Goal: Task Accomplishment & Management: Use online tool/utility

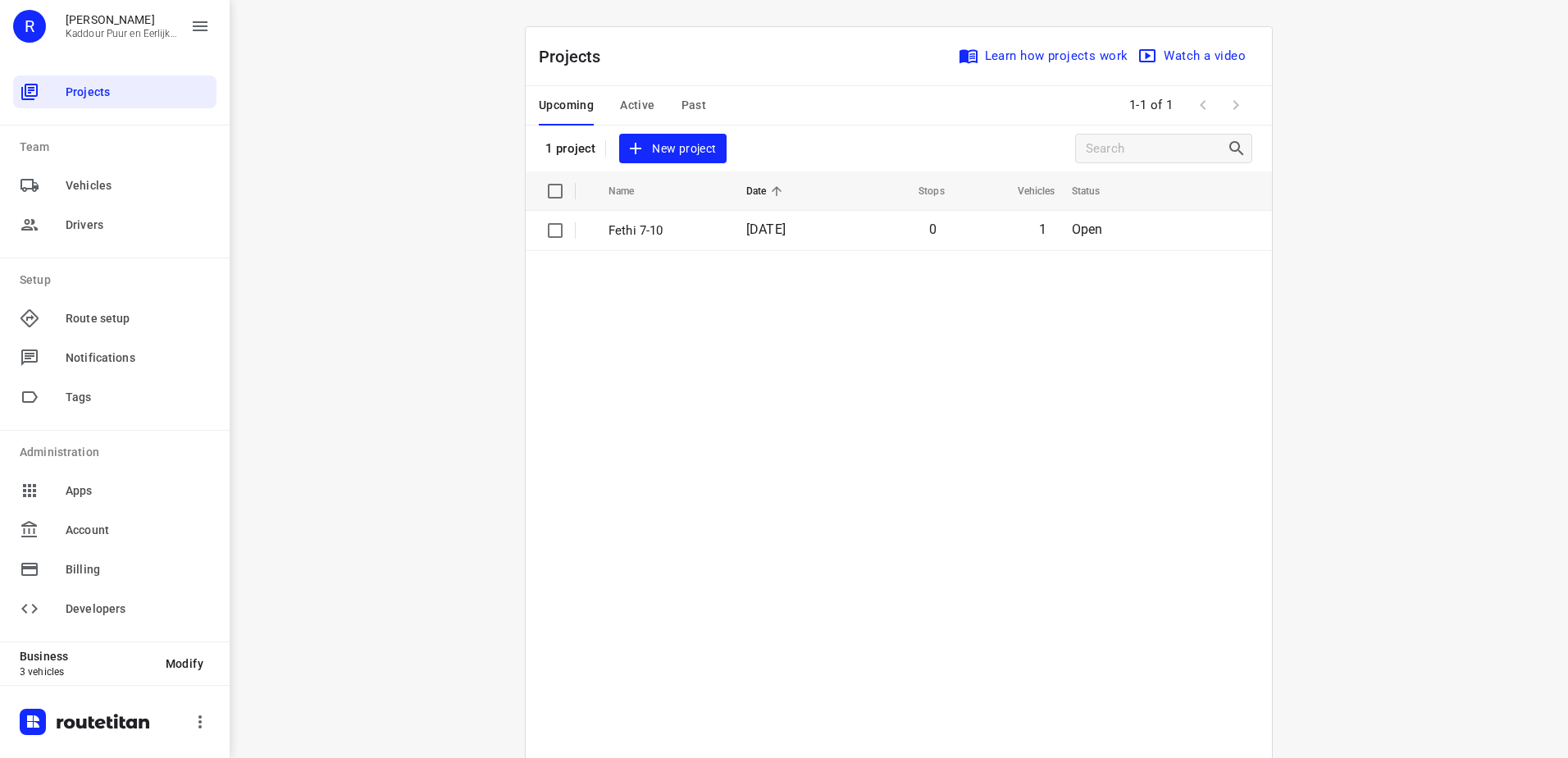
click at [641, 113] on span "Active" at bounding box center [637, 105] width 35 height 21
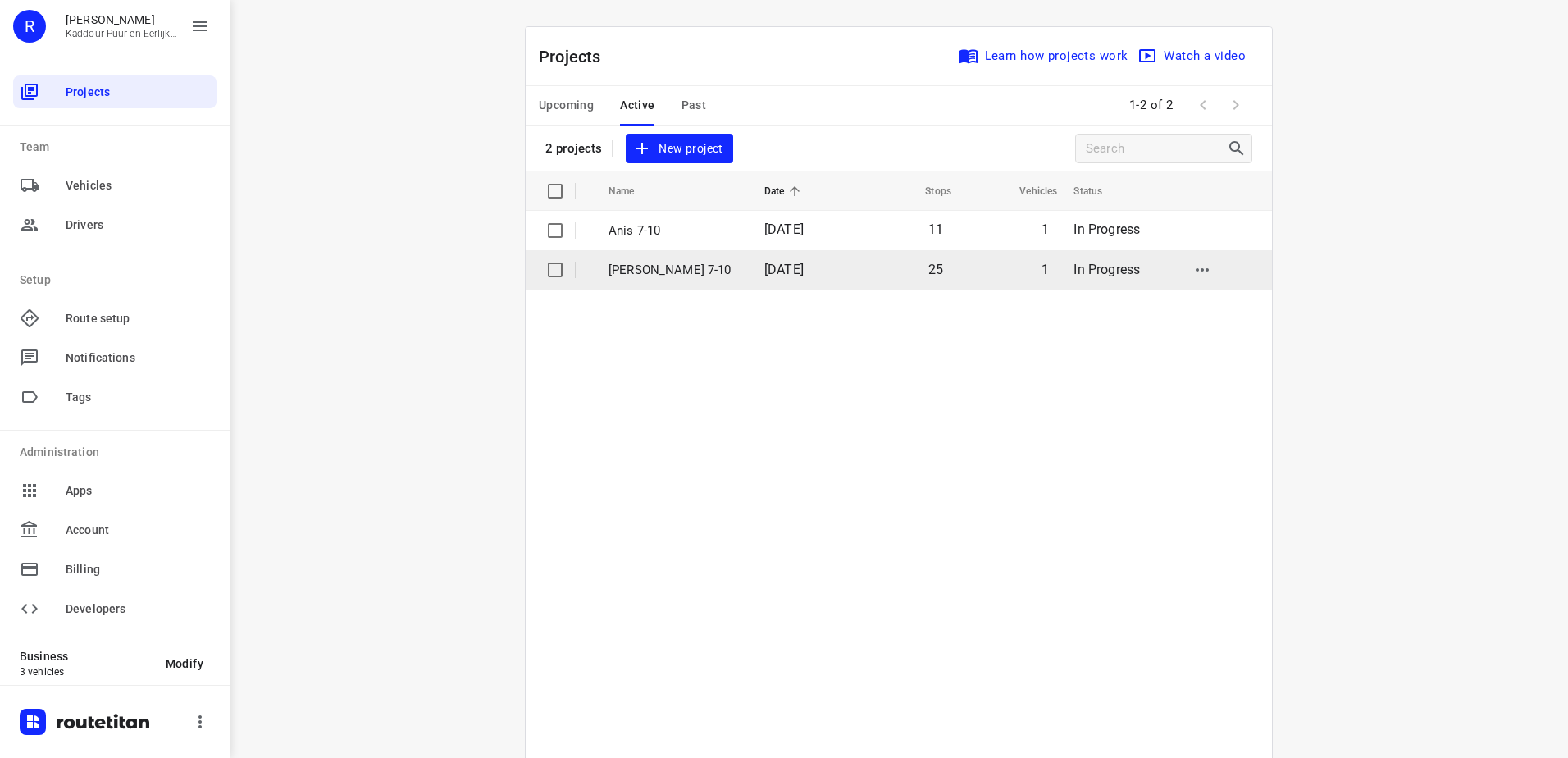
click at [714, 270] on p "[PERSON_NAME] 7-10" at bounding box center [674, 270] width 131 height 19
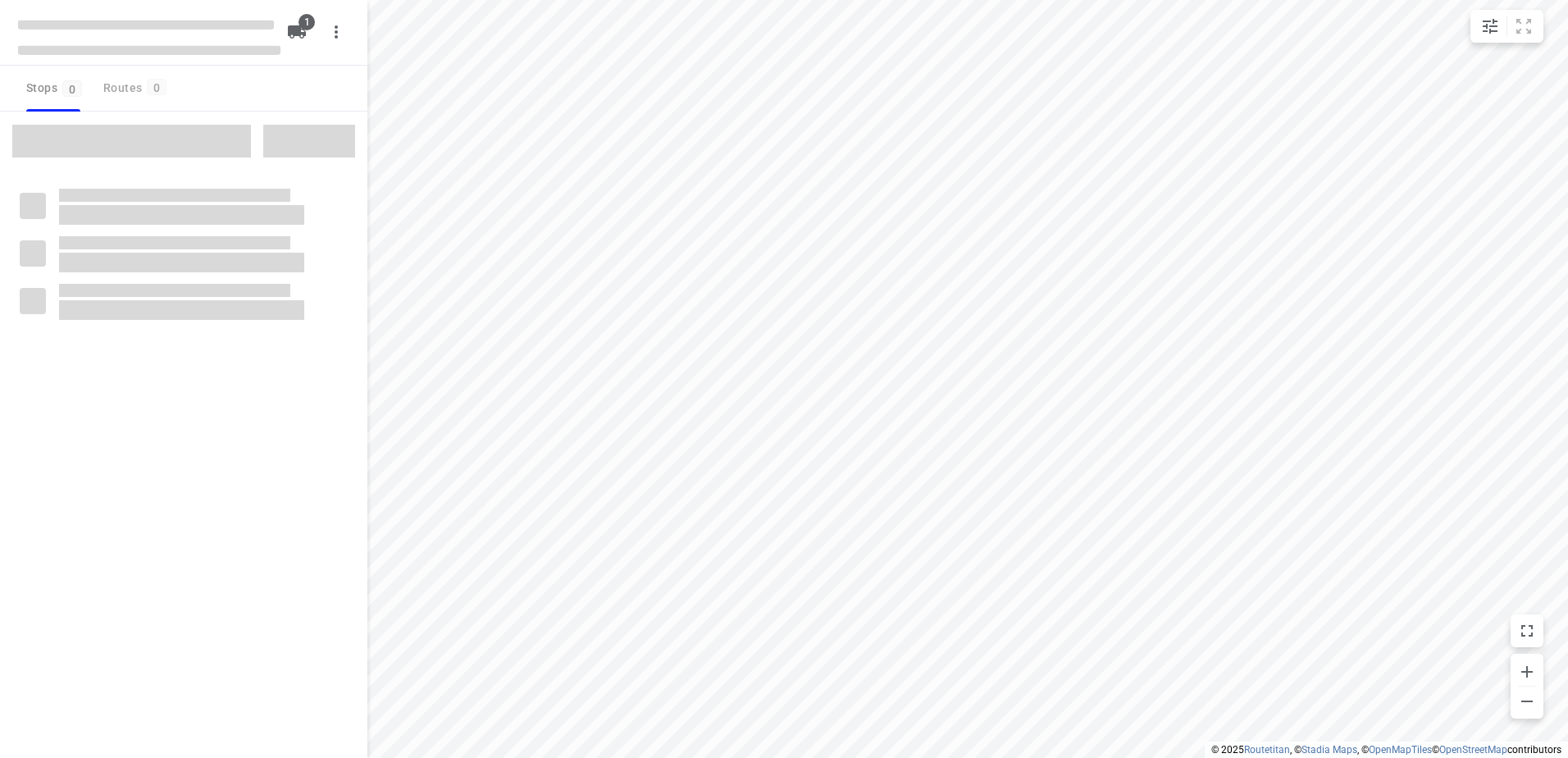
type input "distance"
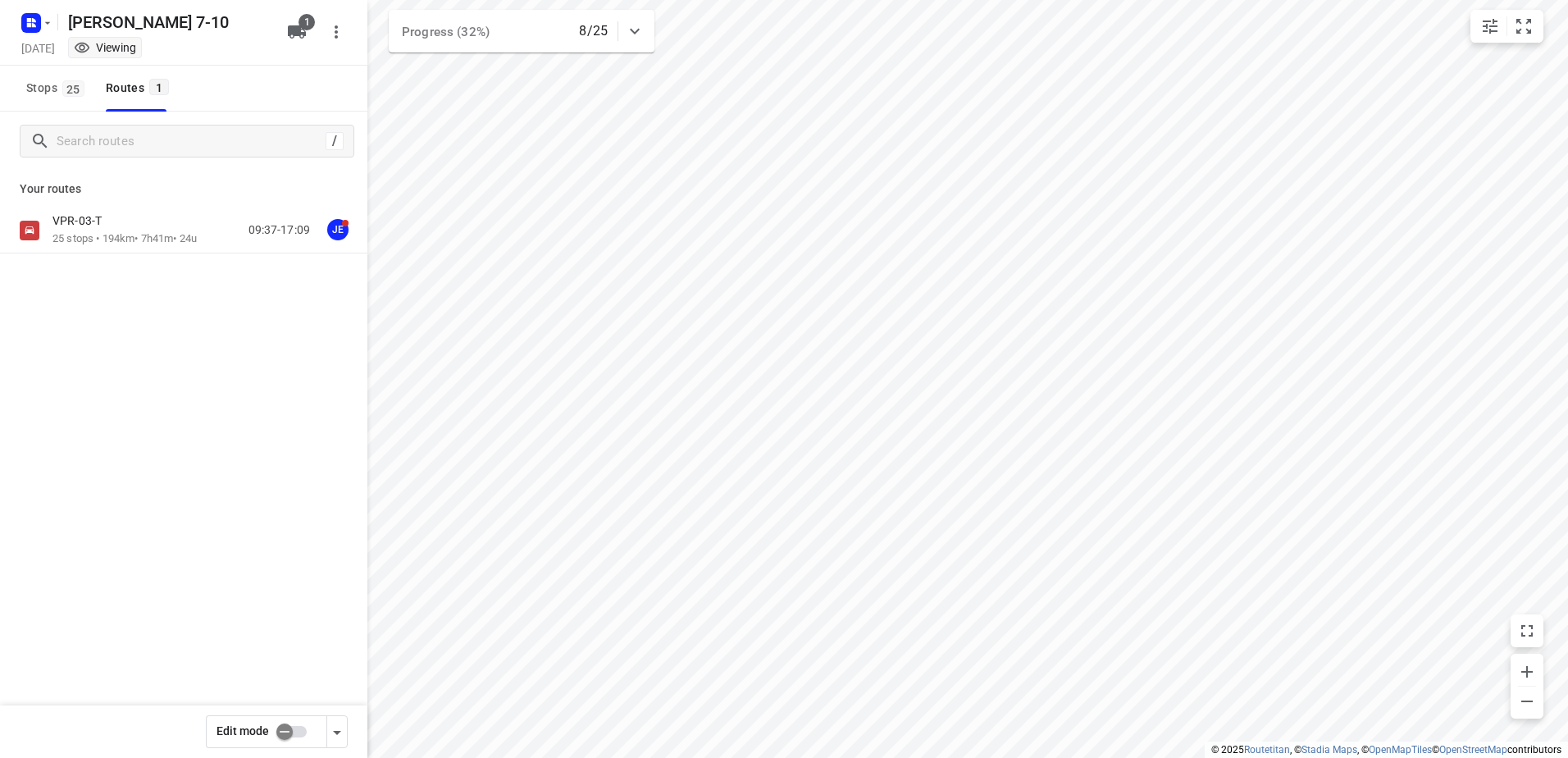
click at [151, 230] on div "VPR-03-T" at bounding box center [125, 221] width 144 height 18
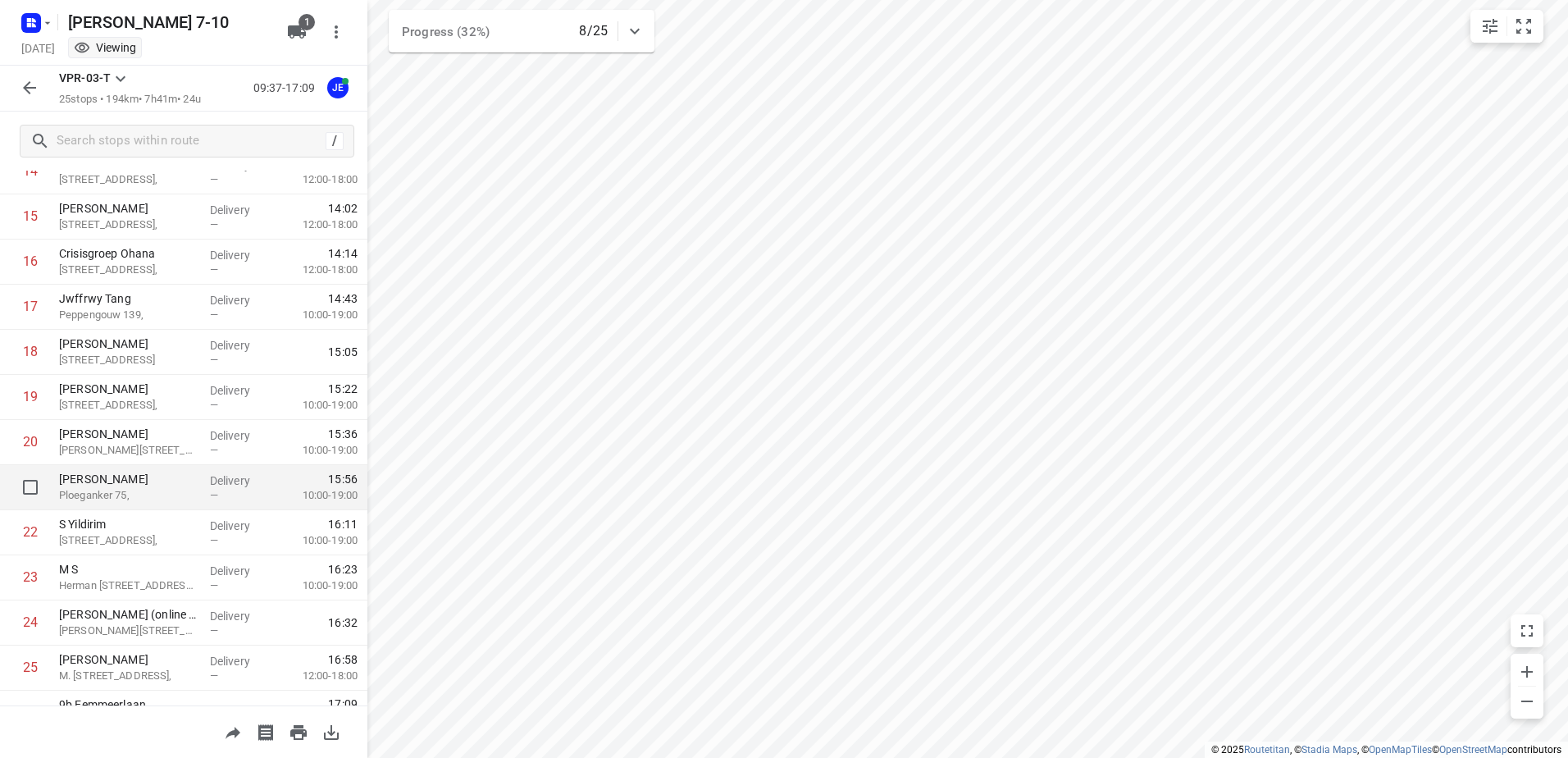
scroll to position [720, 0]
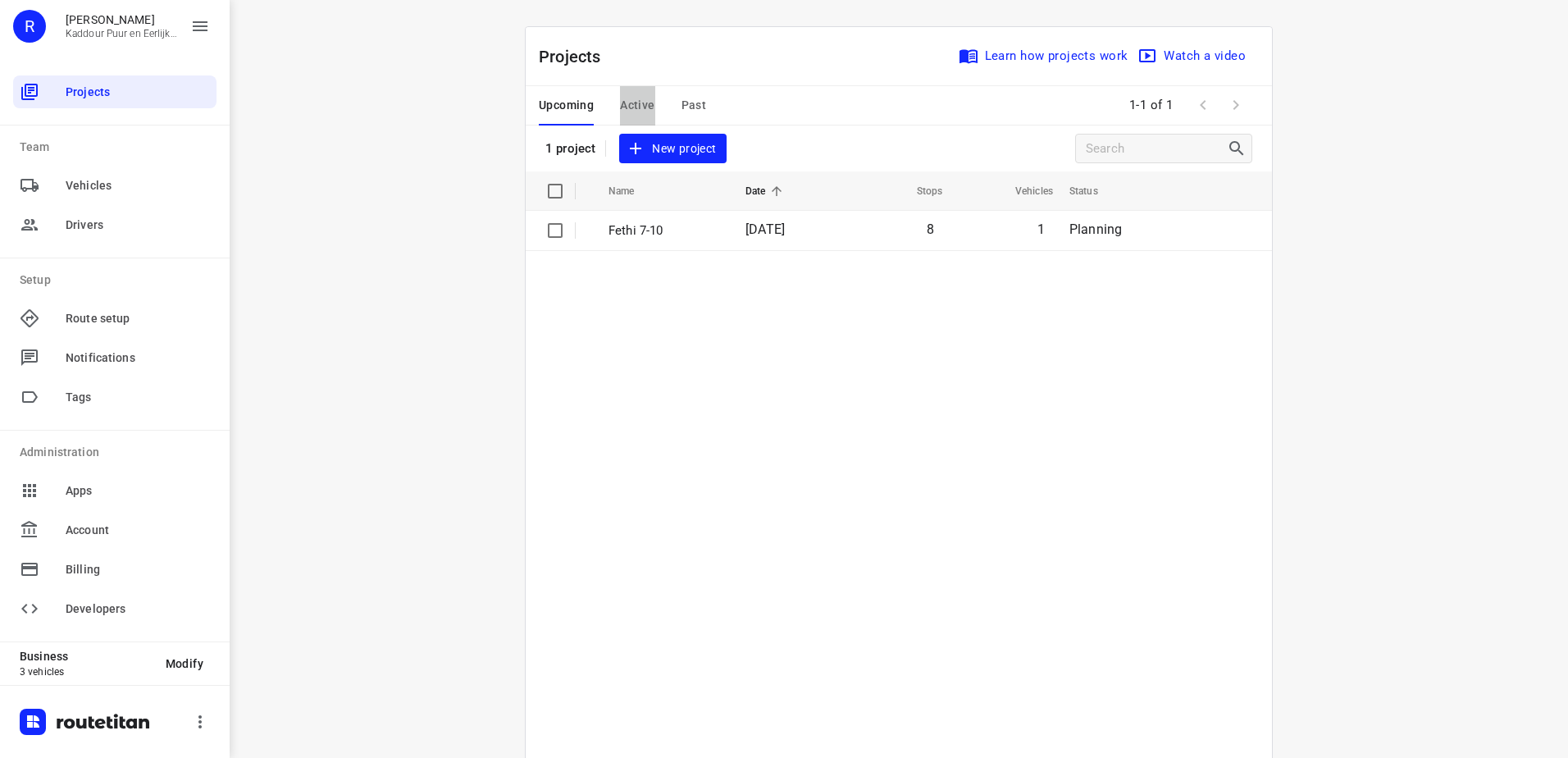
click at [639, 106] on span "Active" at bounding box center [637, 105] width 35 height 21
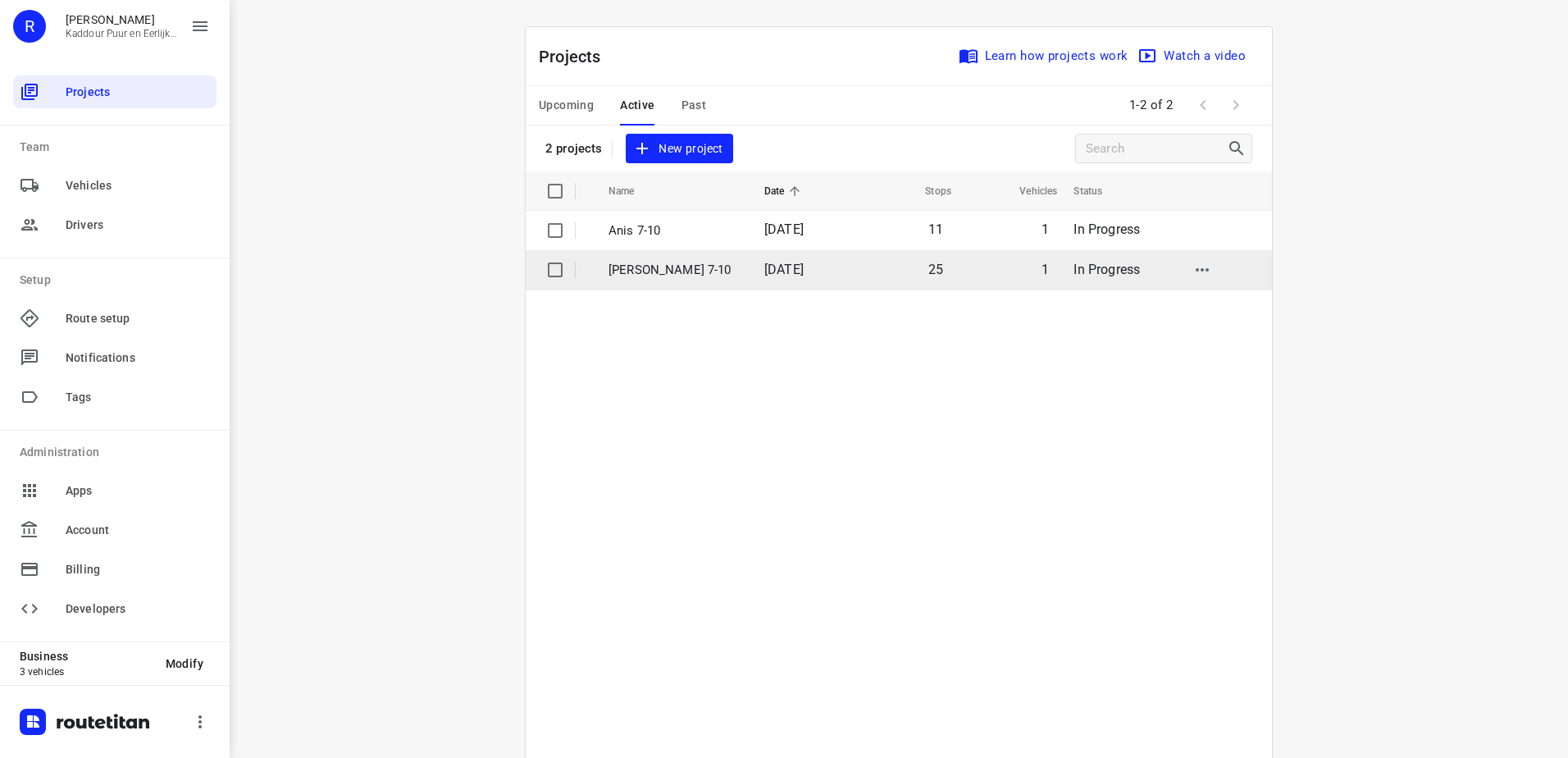
click at [751, 272] on td "[DATE]" at bounding box center [802, 270] width 101 height 39
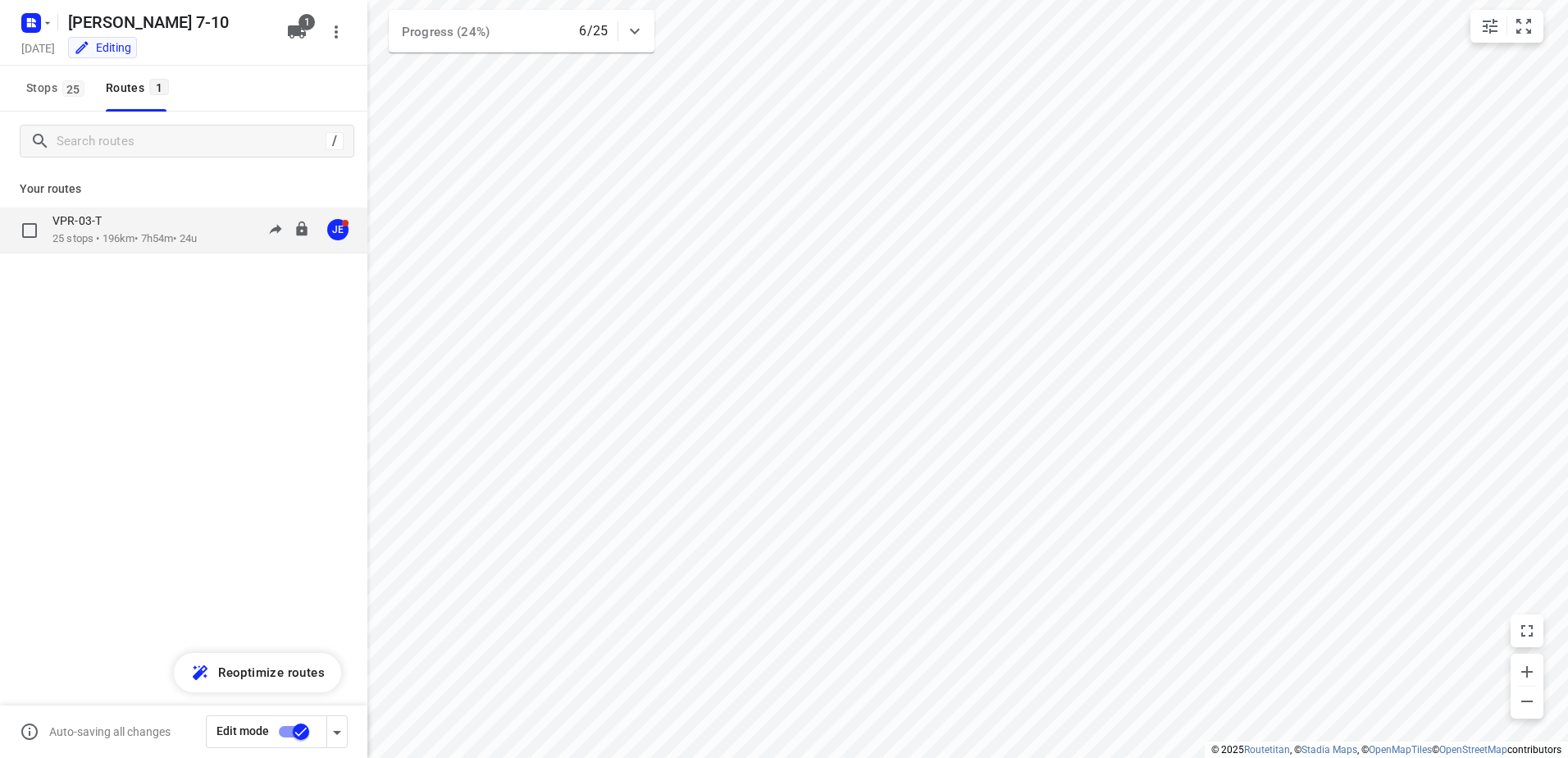
click at [108, 216] on p "VPR-03-T" at bounding box center [82, 220] width 59 height 15
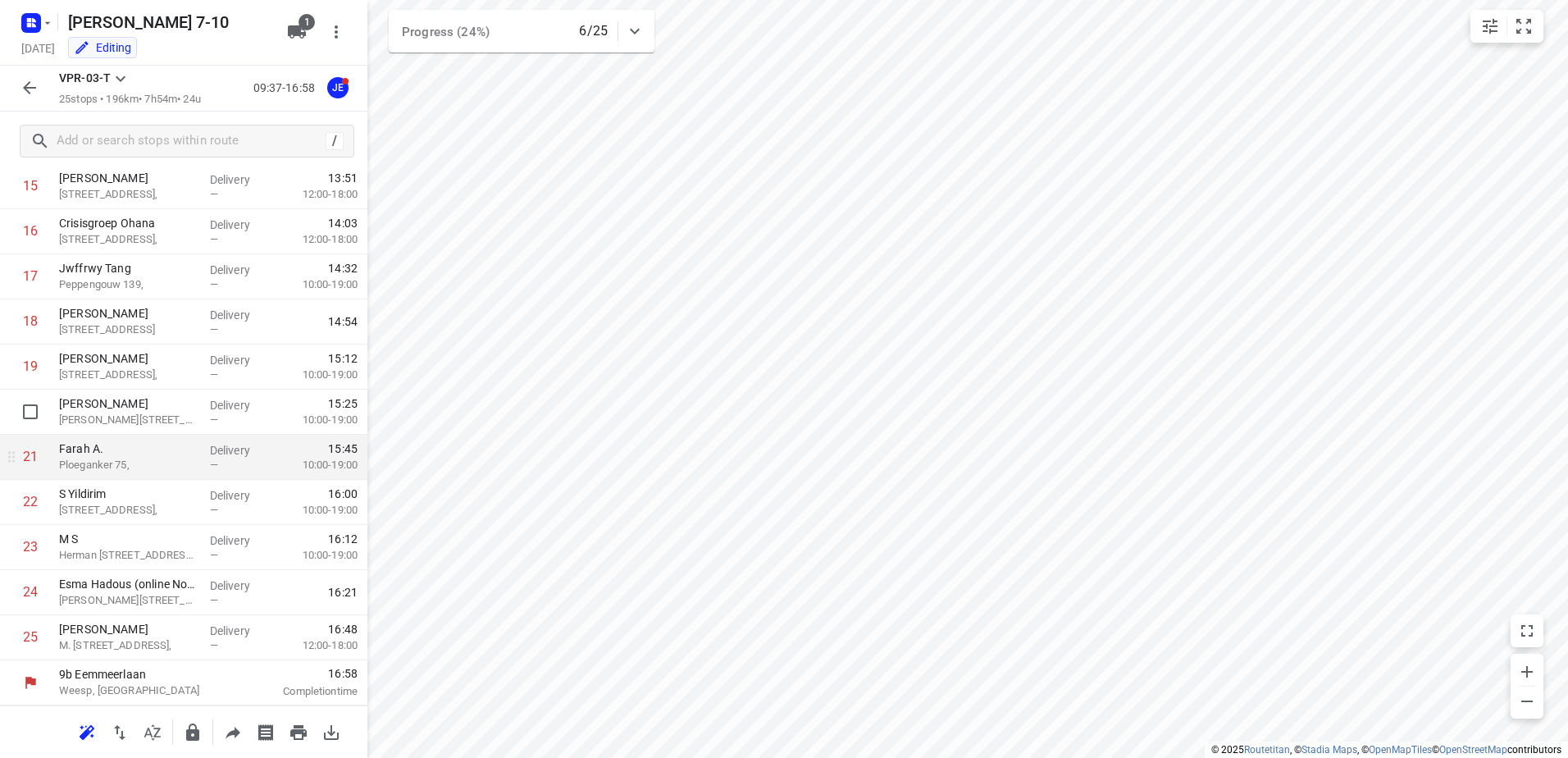
scroll to position [64, 0]
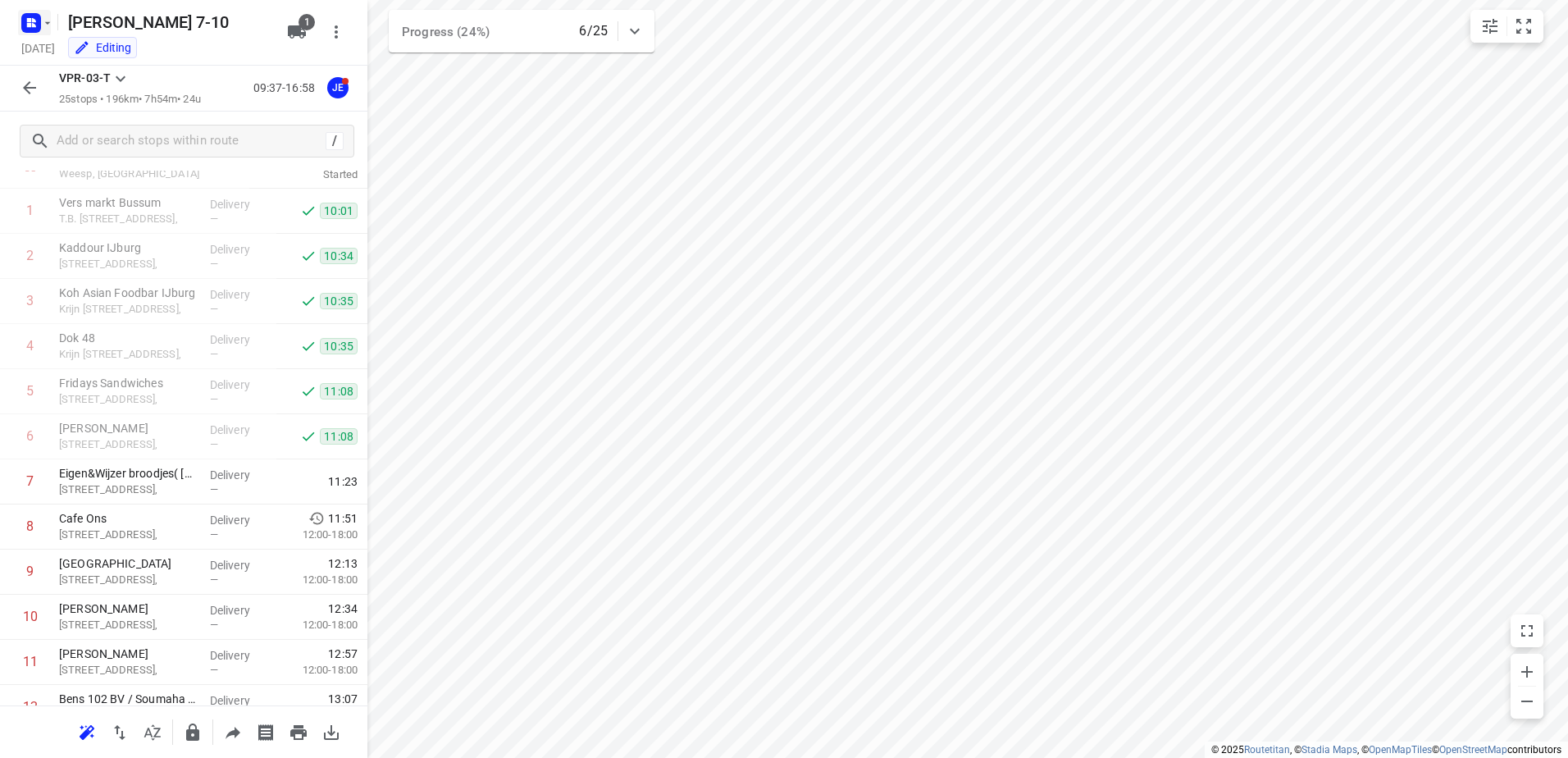
click at [31, 29] on rect "button" at bounding box center [31, 23] width 20 height 20
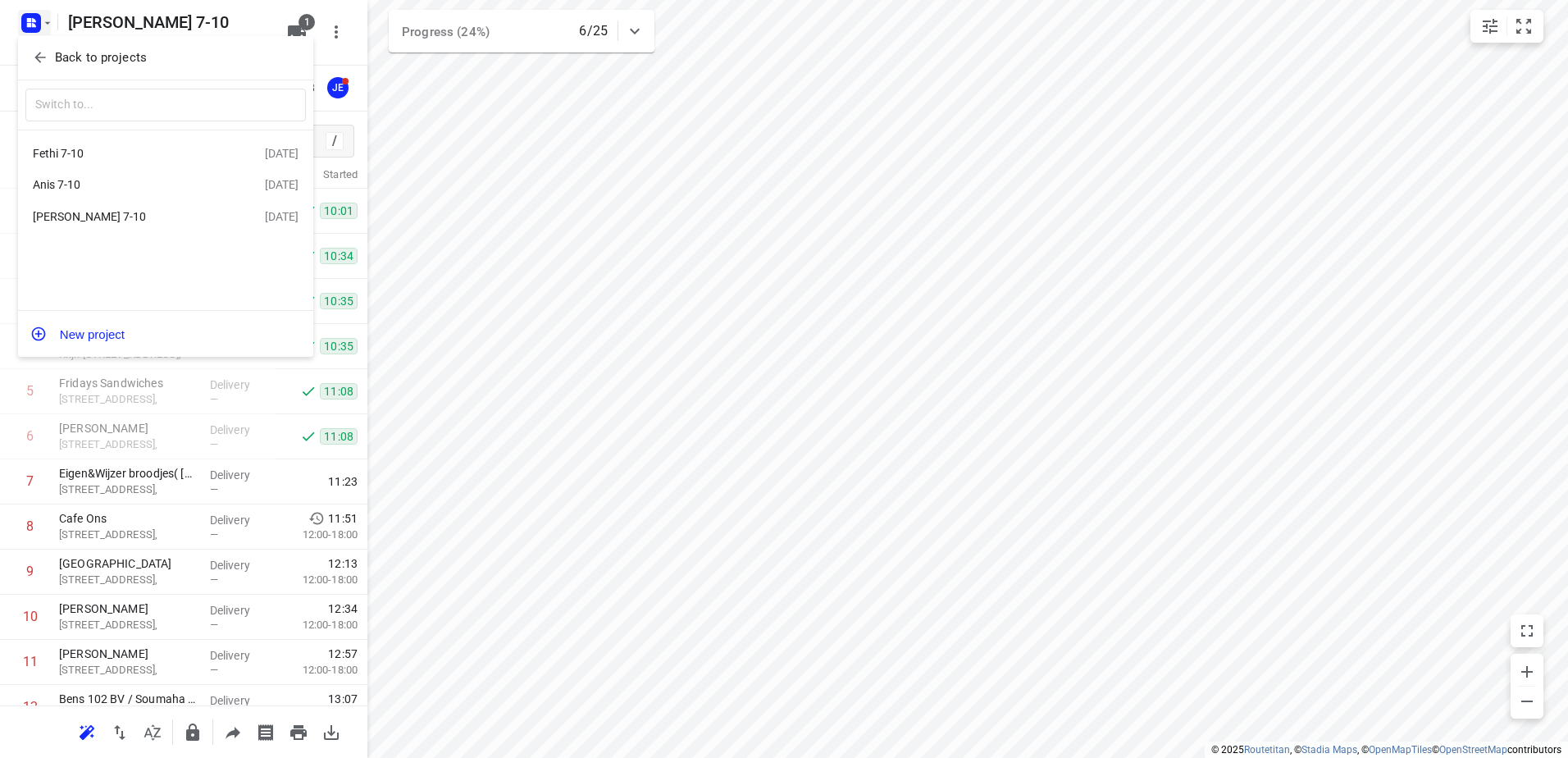
click at [140, 194] on div "Anis 7-10" at bounding box center [148, 184] width 232 height 20
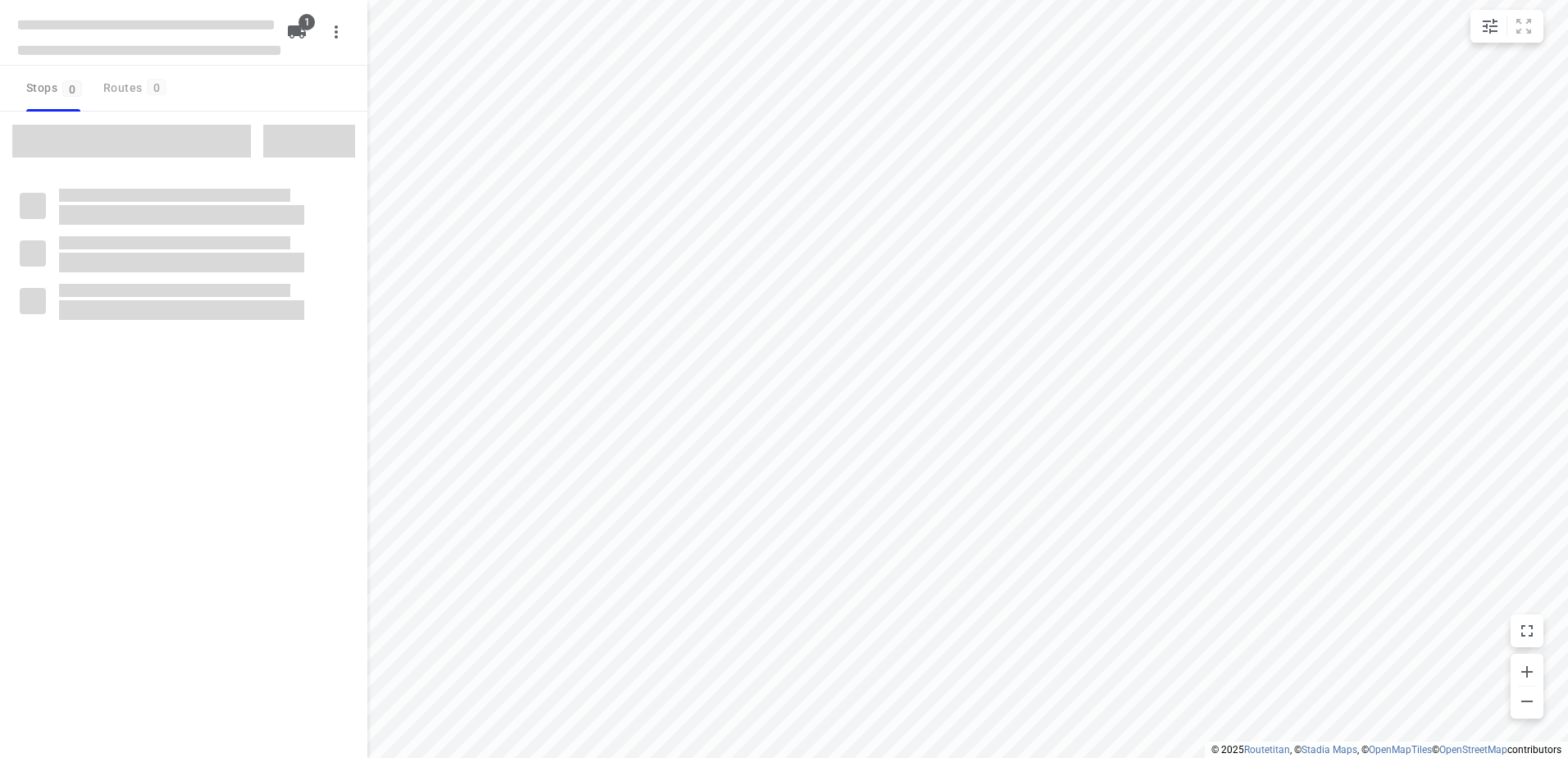
type input "distance"
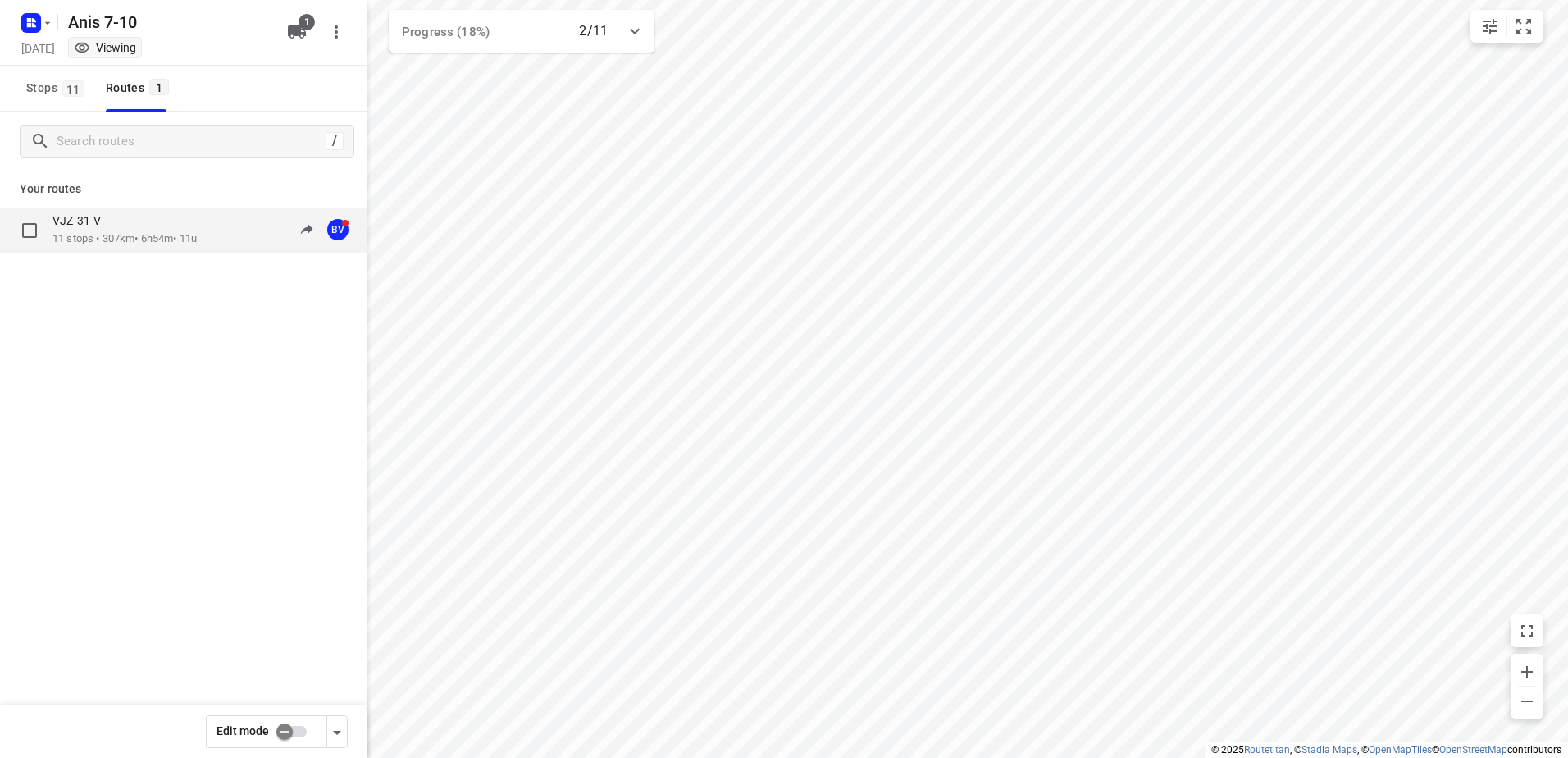
click at [100, 234] on p "11 stops • 307km • 6h54m • 11u" at bounding box center [125, 239] width 144 height 16
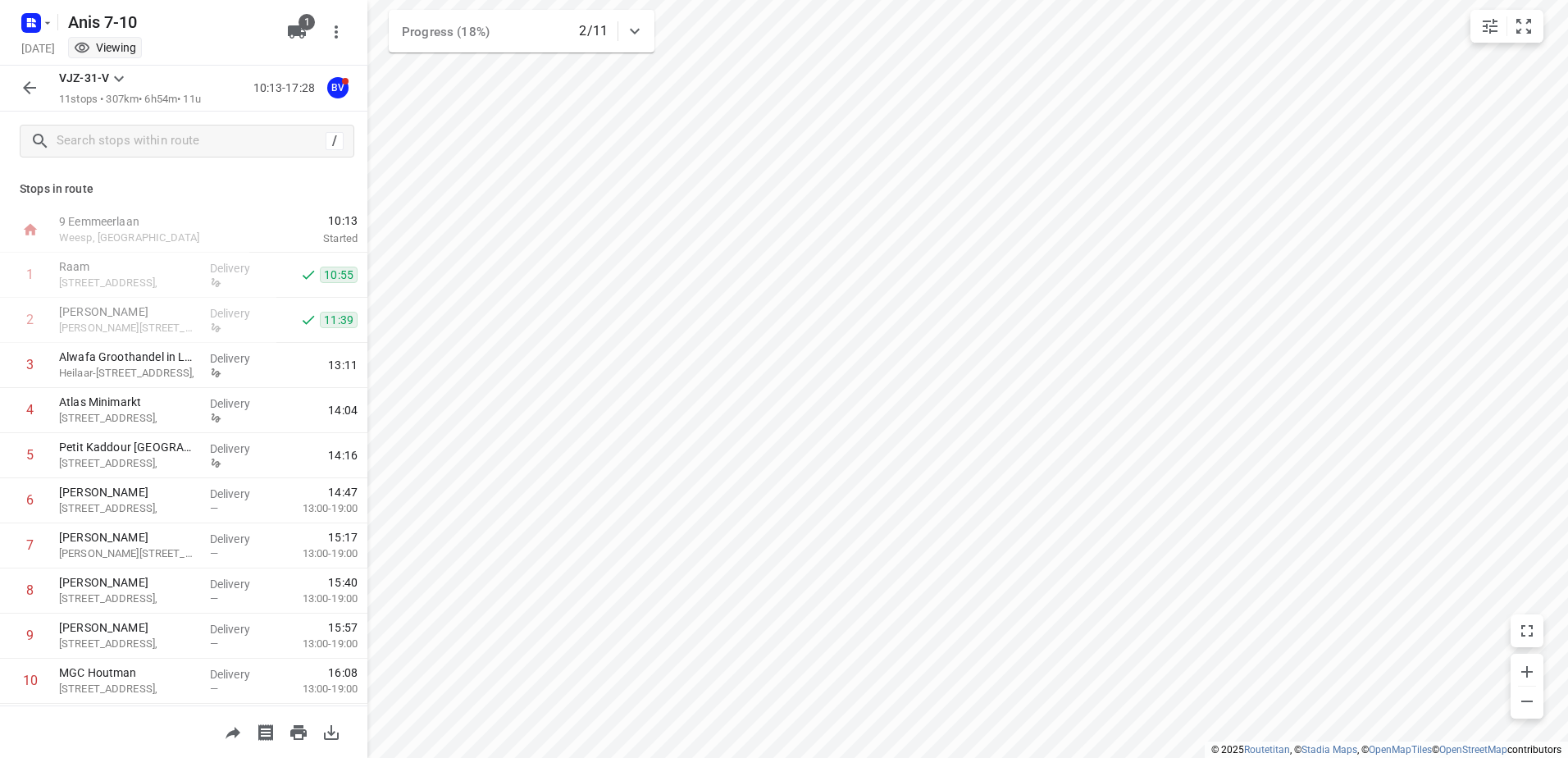
click at [29, 76] on button "button" at bounding box center [29, 87] width 33 height 33
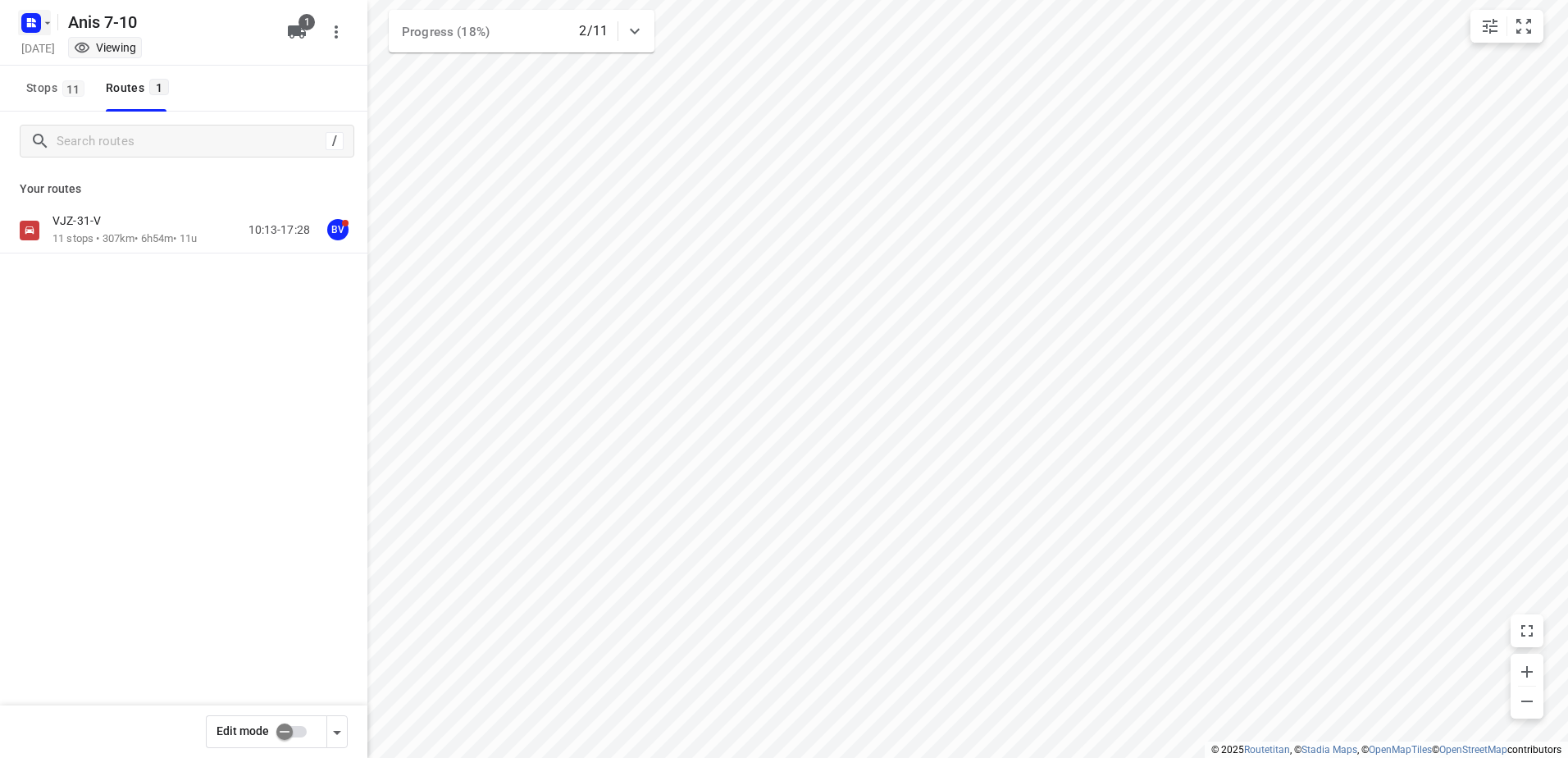
click at [40, 21] on rect "button" at bounding box center [31, 23] width 20 height 20
click at [122, 62] on p "Back to projects" at bounding box center [101, 58] width 92 height 19
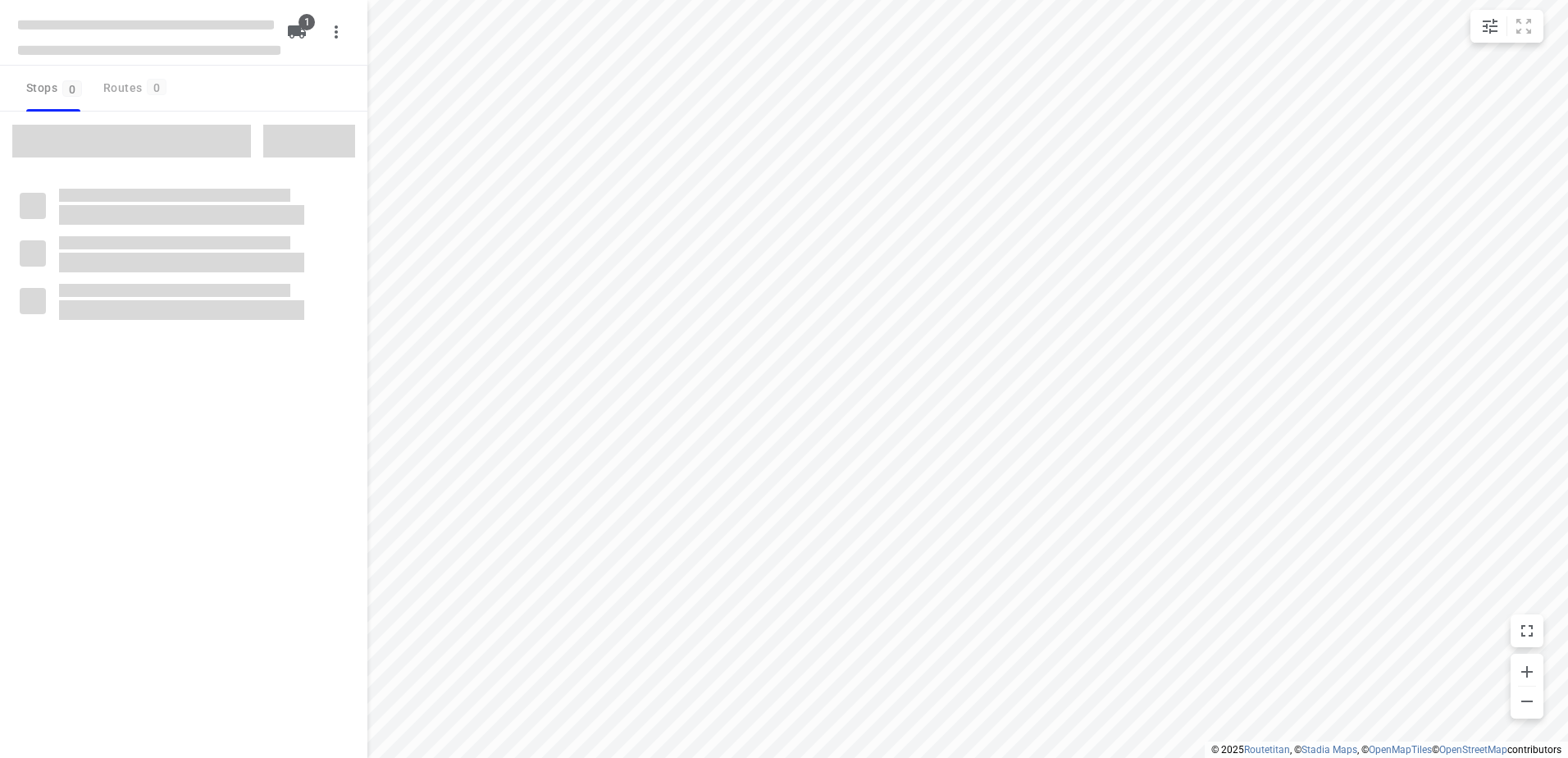
type input "distance"
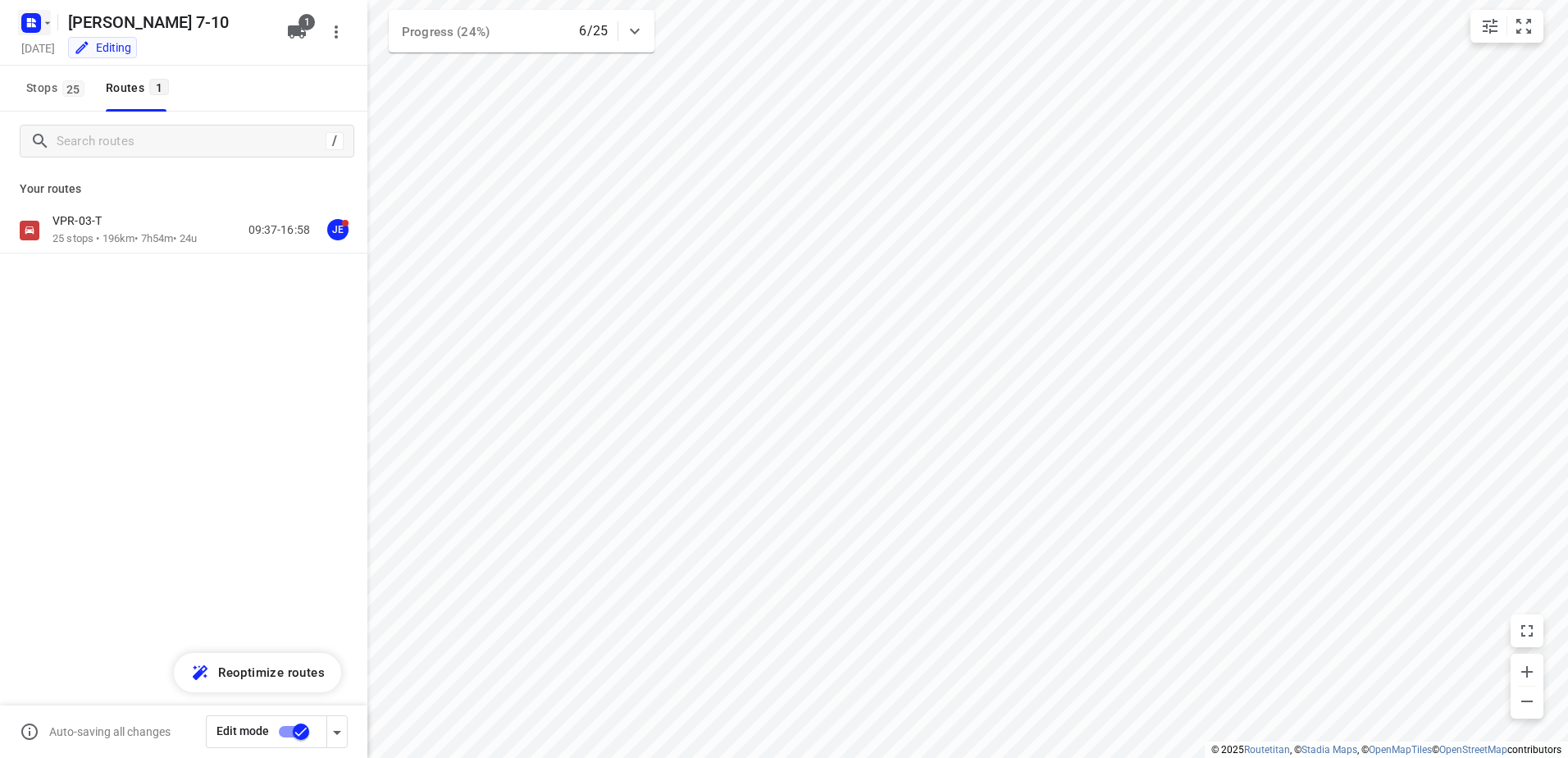
click at [21, 16] on icon "button" at bounding box center [31, 23] width 26 height 26
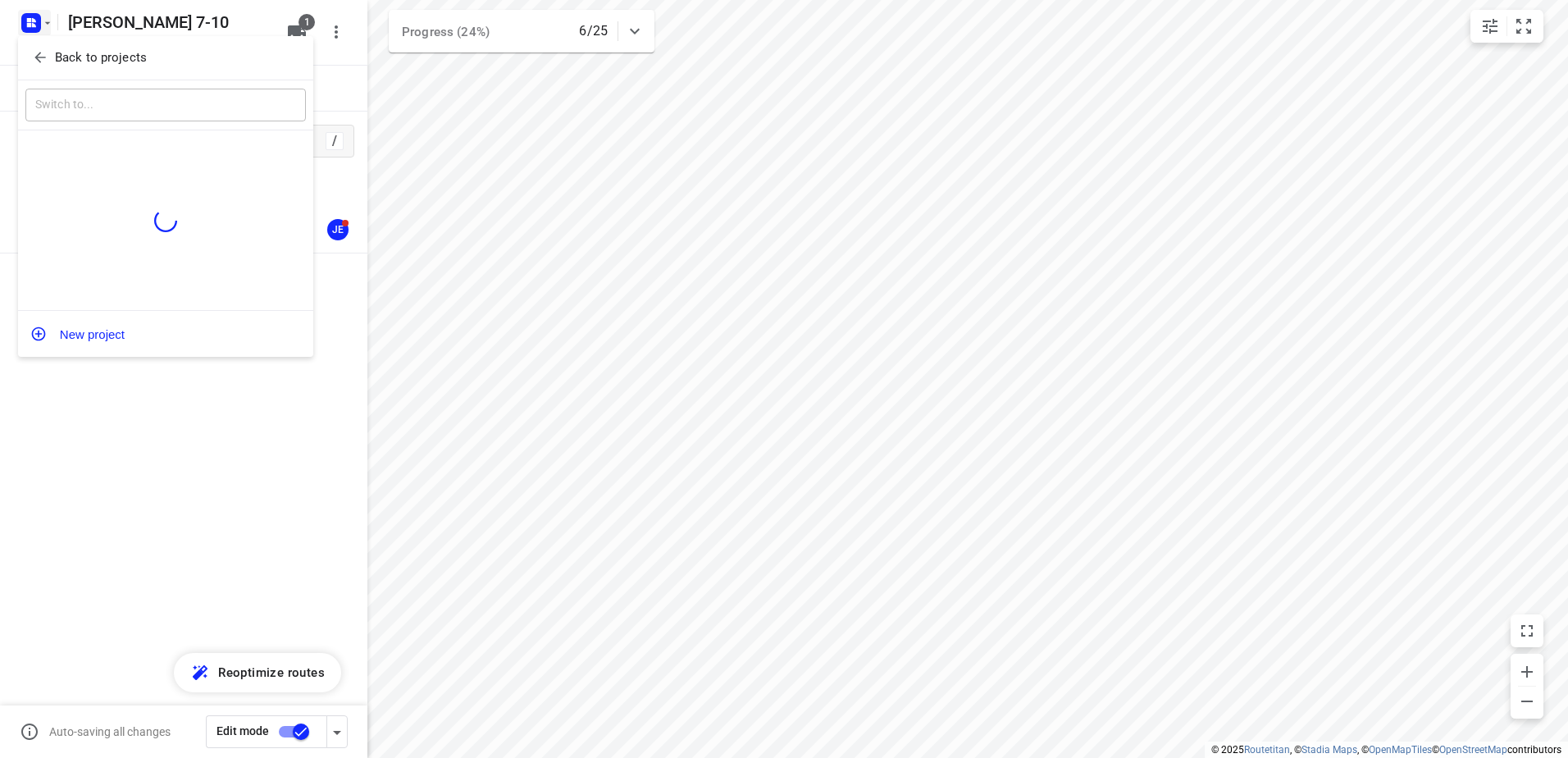
drag, startPoint x: 77, startPoint y: 51, endPoint x: 105, endPoint y: 44, distance: 28.9
click at [78, 51] on p "Back to projects" at bounding box center [101, 58] width 92 height 19
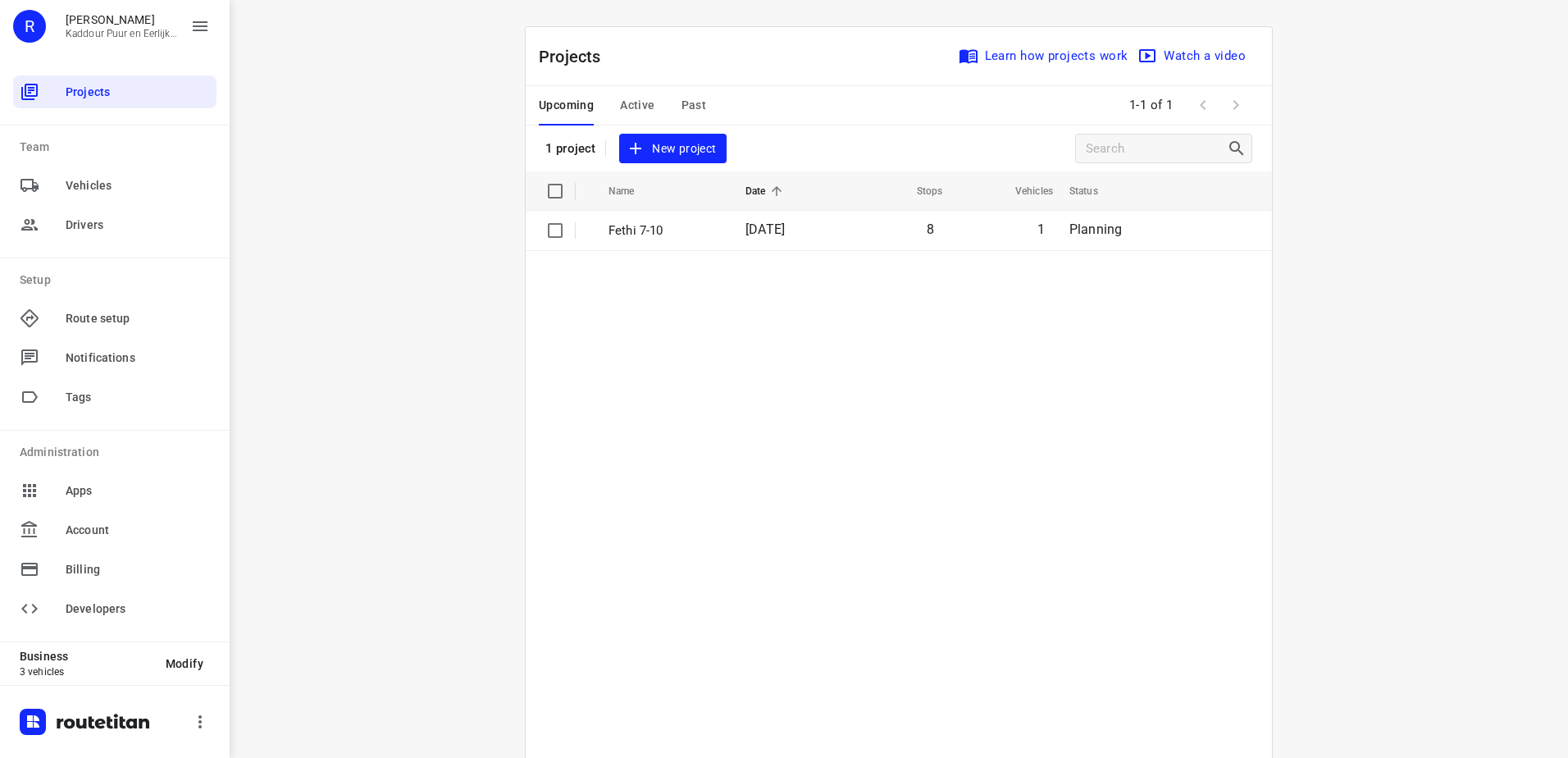
click at [647, 370] on table "Name Date Stops Vehicles Status Fethi 7-10 07 Oct 2025 8 1 Planning" at bounding box center [898, 506] width 746 height 669
